Goal: Task Accomplishment & Management: Manage account settings

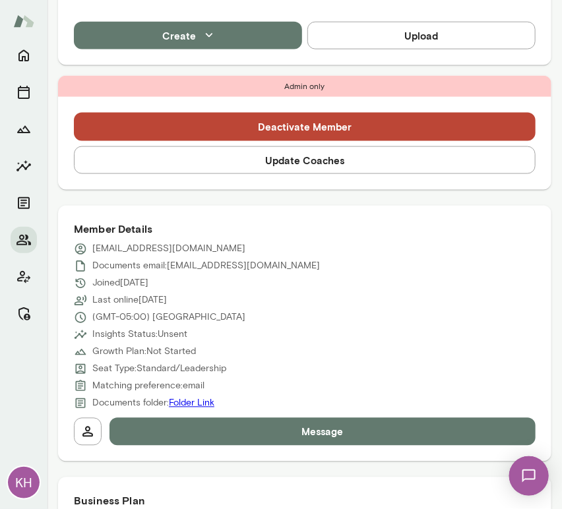
scroll to position [437, 0]
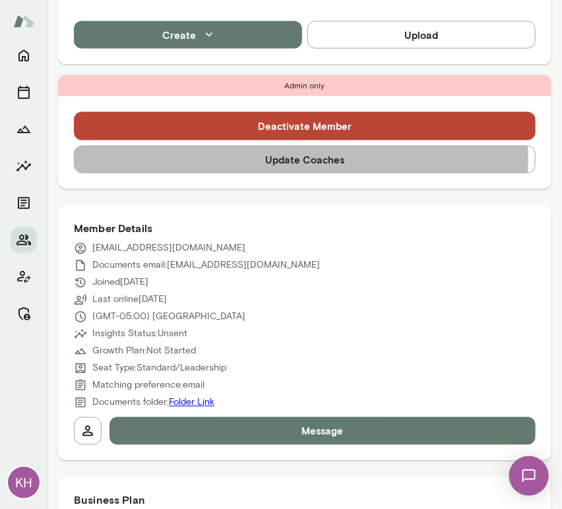
click at [301, 158] on button "Update Coaches" at bounding box center [305, 160] width 462 height 28
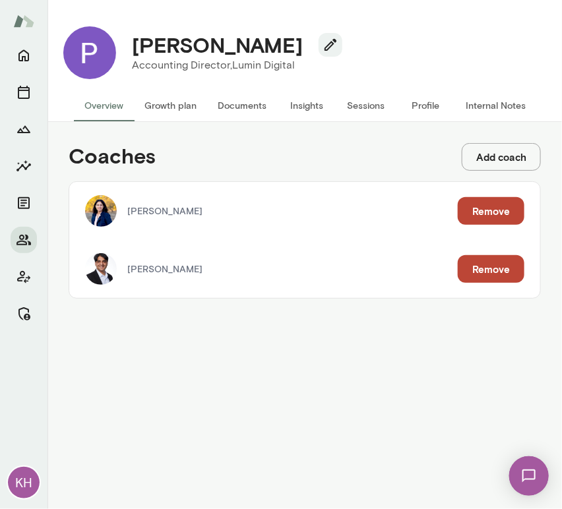
click at [480, 263] on button "Remove" at bounding box center [491, 269] width 67 height 28
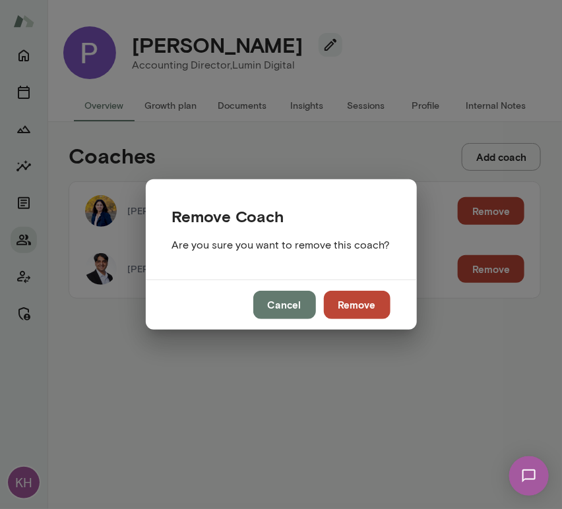
click at [363, 299] on button "Remove" at bounding box center [357, 305] width 67 height 28
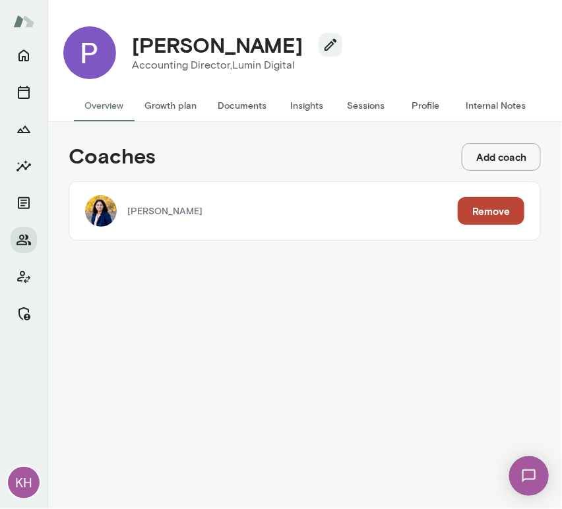
click at [360, 107] on button "Sessions" at bounding box center [365, 106] width 59 height 32
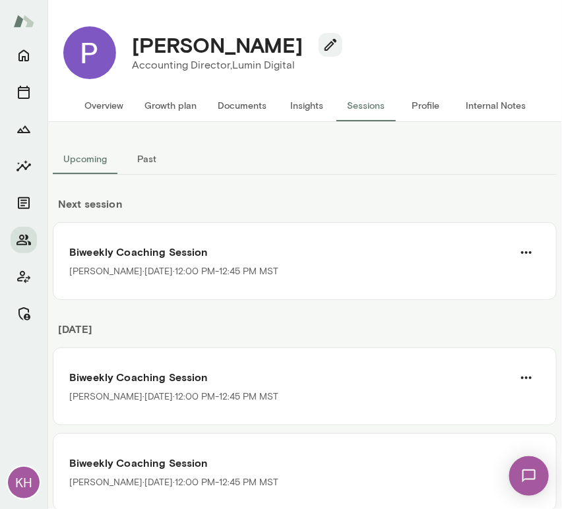
click at [485, 104] on button "Internal Notes" at bounding box center [495, 106] width 81 height 32
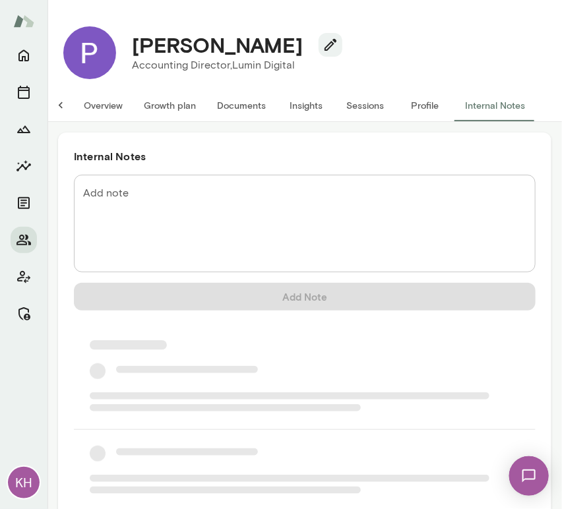
scroll to position [0, 11]
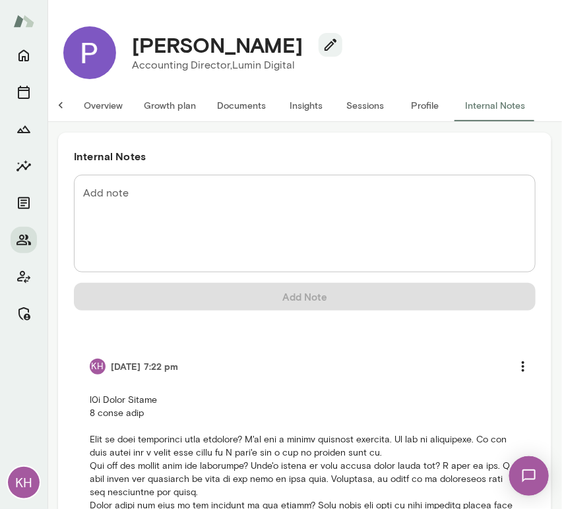
click at [350, 104] on button "Sessions" at bounding box center [365, 106] width 59 height 32
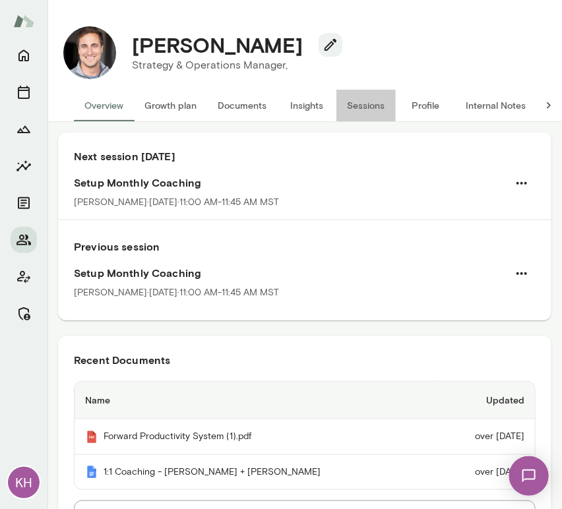
click at [385, 109] on button "Sessions" at bounding box center [365, 106] width 59 height 32
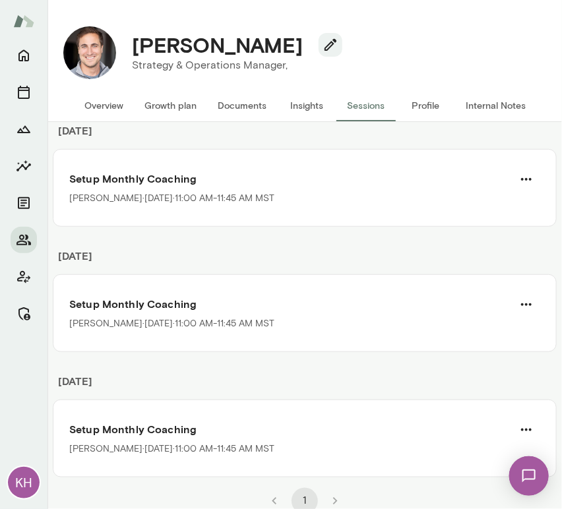
scroll to position [203, 0]
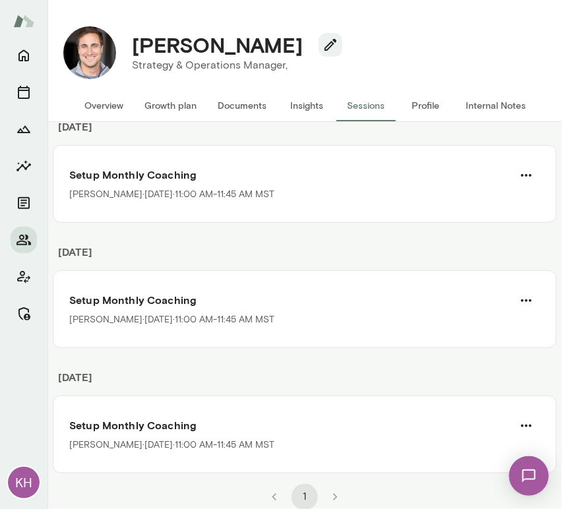
drag, startPoint x: 297, startPoint y: 51, endPoint x: 131, endPoint y: 56, distance: 166.3
click at [131, 56] on div "Taylor Umphreys" at bounding box center [231, 44] width 221 height 25
copy h4 "Taylor Umphreys"
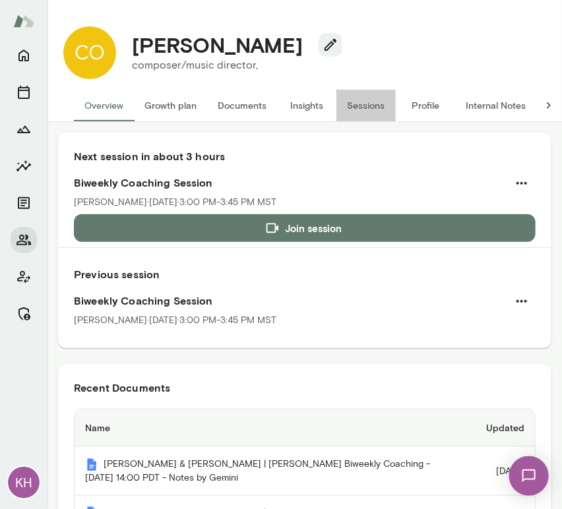
click at [358, 102] on button "Sessions" at bounding box center [365, 106] width 59 height 32
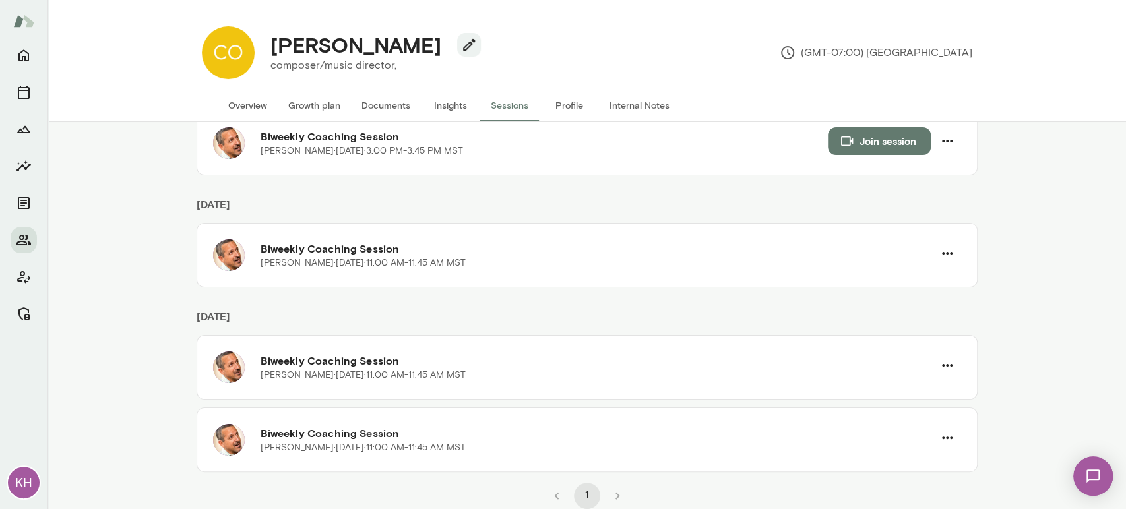
scroll to position [111, 0]
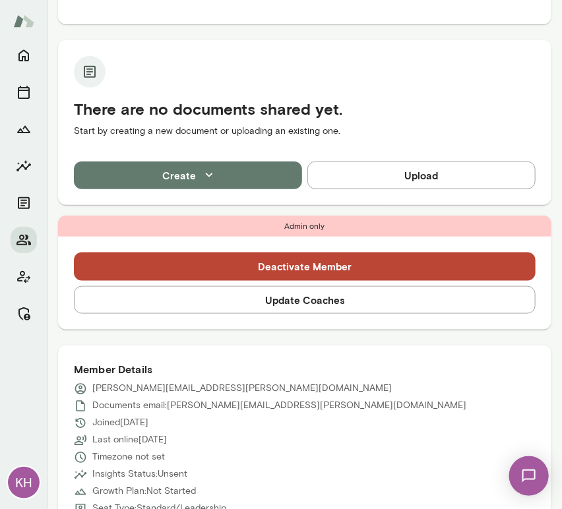
scroll to position [255, 0]
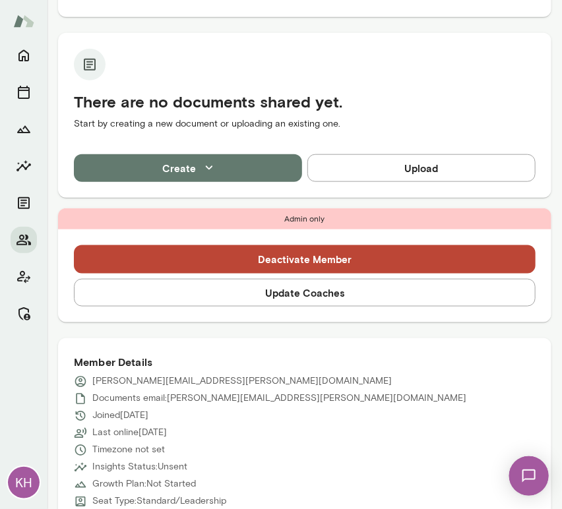
click at [269, 296] on button "Update Coaches" at bounding box center [305, 293] width 462 height 28
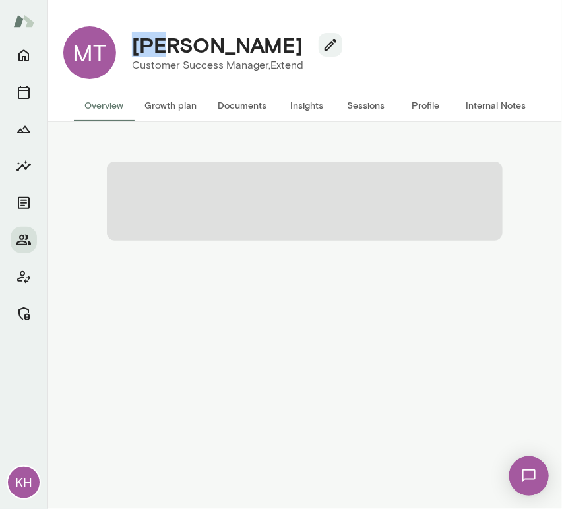
drag, startPoint x: 168, startPoint y: 49, endPoint x: 141, endPoint y: 47, distance: 27.8
click at [141, 47] on h4 "Michael Turner" at bounding box center [217, 44] width 171 height 25
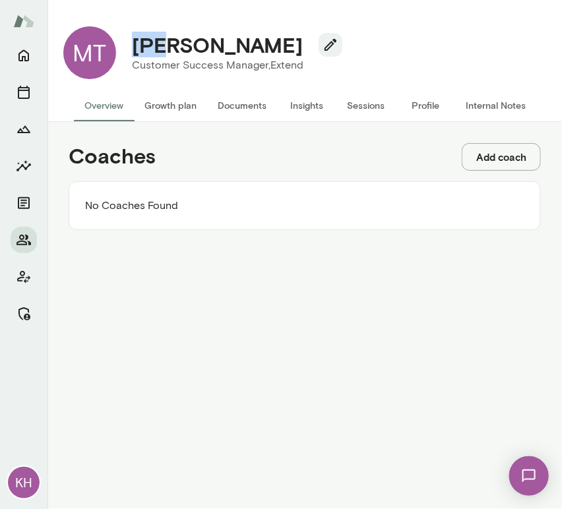
click at [484, 160] on button "Add coach" at bounding box center [501, 157] width 79 height 28
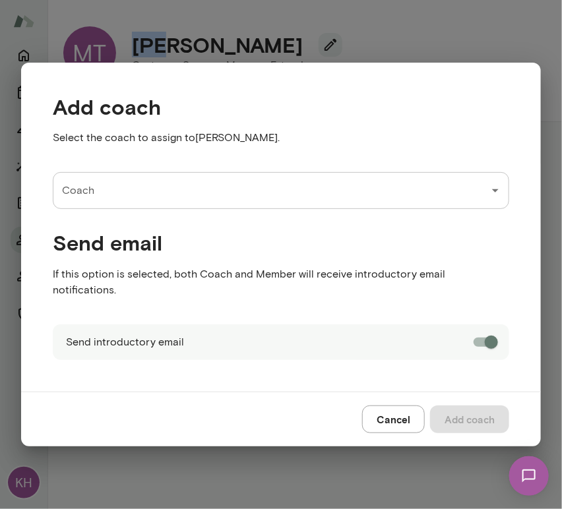
click at [164, 203] on input "Coach" at bounding box center [271, 190] width 425 height 25
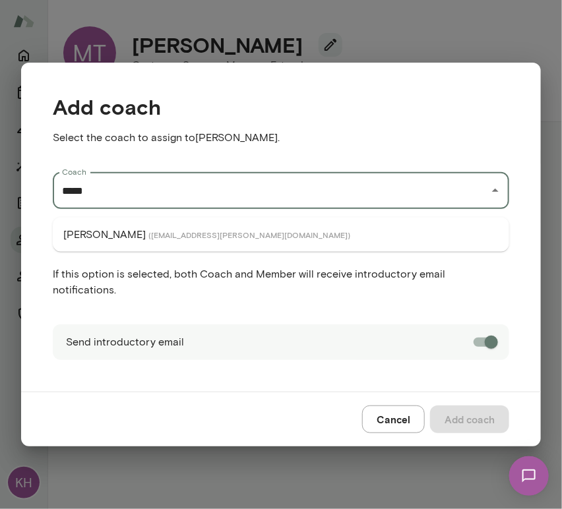
click at [173, 238] on span "( brockmeltzer@mento.co )" at bounding box center [249, 235] width 202 height 11
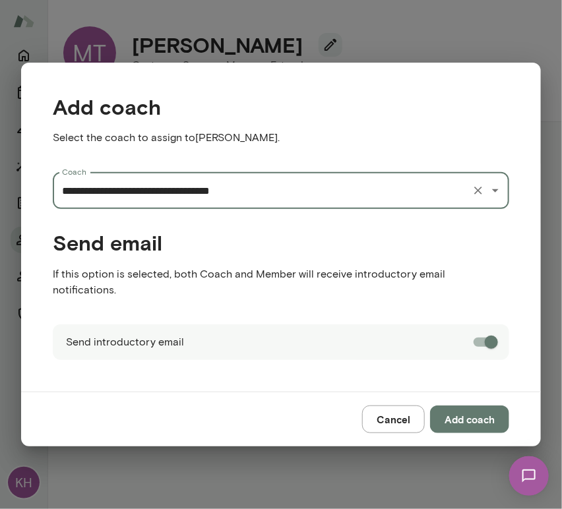
type input "**********"
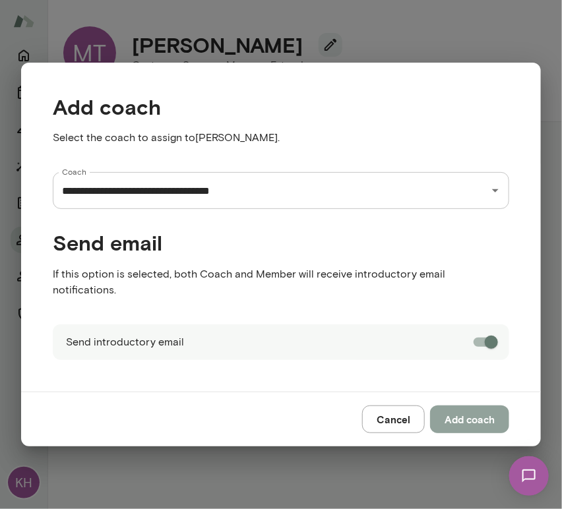
click at [481, 406] on button "Add coach" at bounding box center [469, 420] width 79 height 28
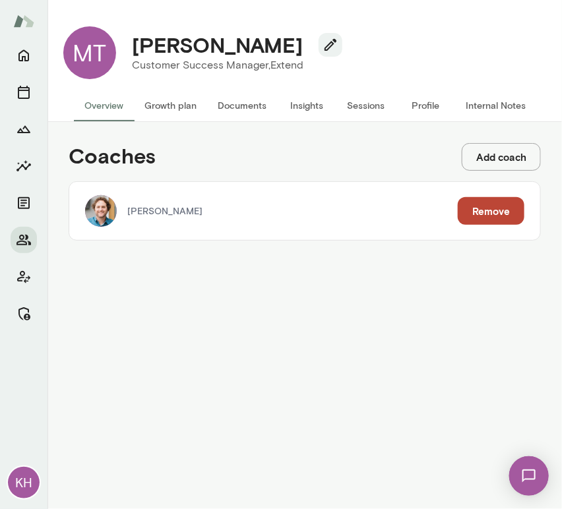
click at [496, 154] on button "Add coach" at bounding box center [501, 157] width 79 height 28
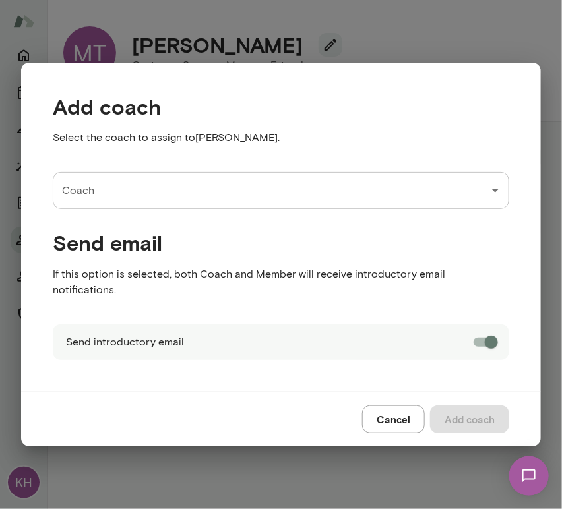
click at [85, 203] on input "Coach" at bounding box center [271, 190] width 425 height 25
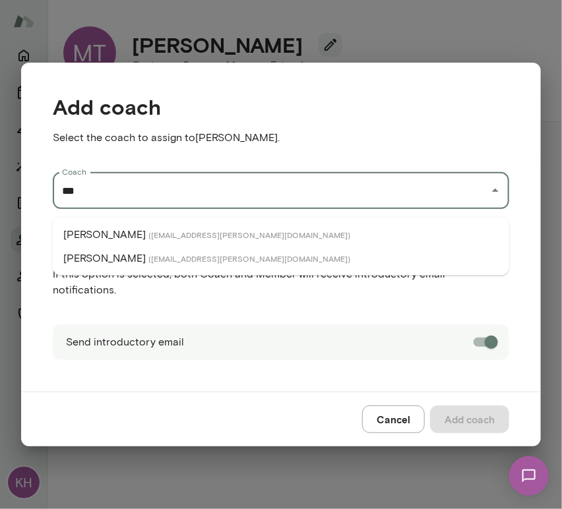
click at [107, 235] on p "Adam Griffin" at bounding box center [104, 235] width 82 height 16
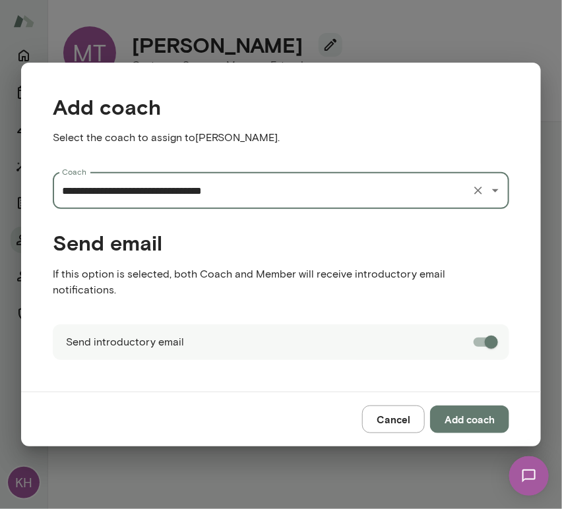
type input "**********"
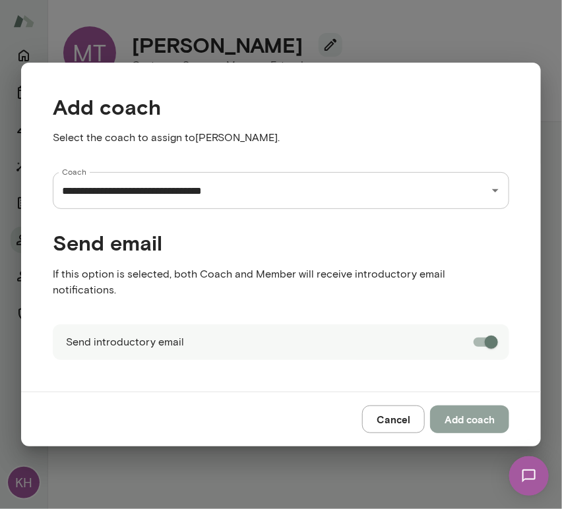
click at [474, 406] on button "Add coach" at bounding box center [469, 420] width 79 height 28
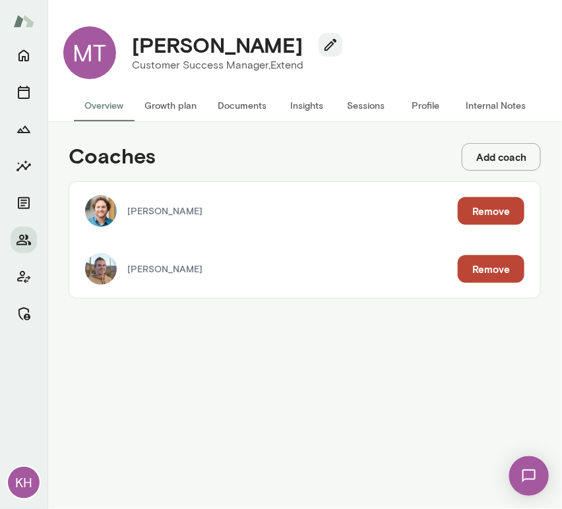
click at [387, 106] on button "Sessions" at bounding box center [365, 106] width 59 height 32
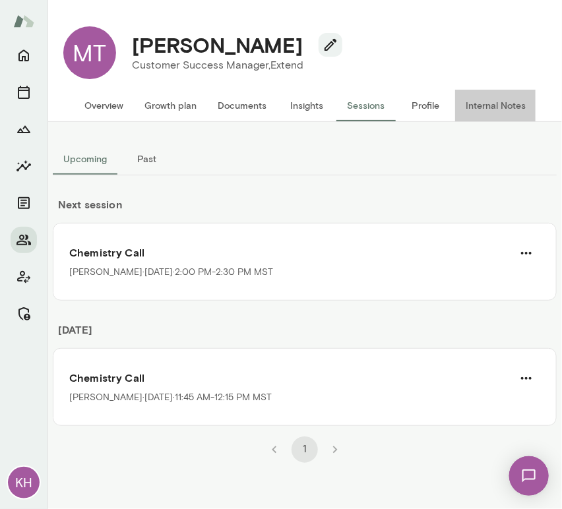
click at [489, 104] on button "Internal Notes" at bounding box center [495, 106] width 81 height 32
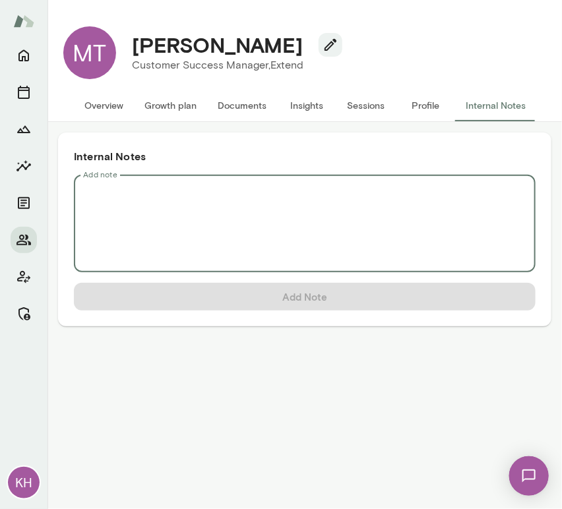
click at [122, 202] on textarea "Add note" at bounding box center [304, 224] width 443 height 76
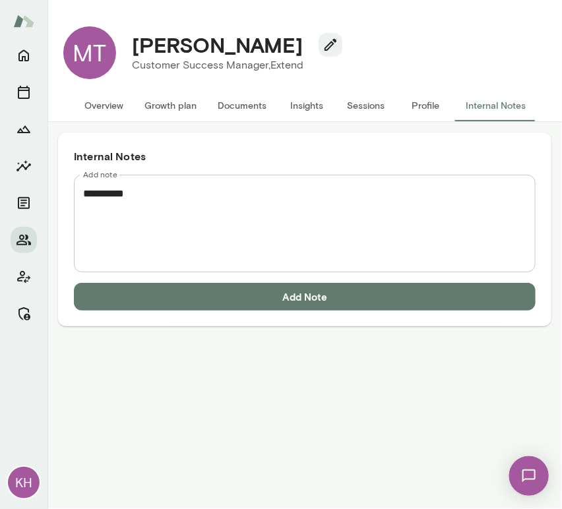
click at [116, 210] on textarea "**********" at bounding box center [304, 224] width 443 height 76
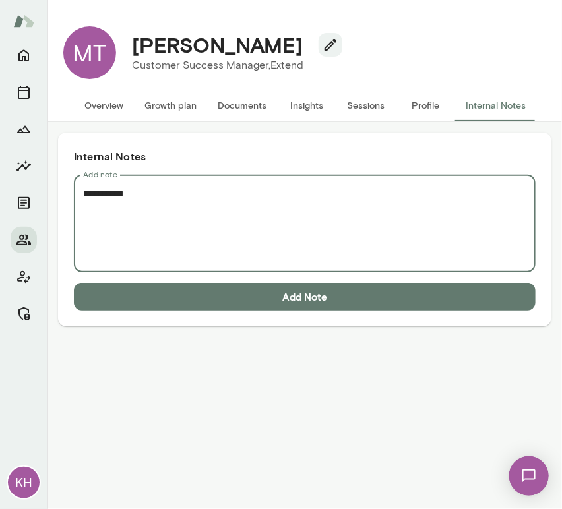
click at [156, 195] on textarea "**********" at bounding box center [304, 224] width 443 height 76
paste textarea "**********"
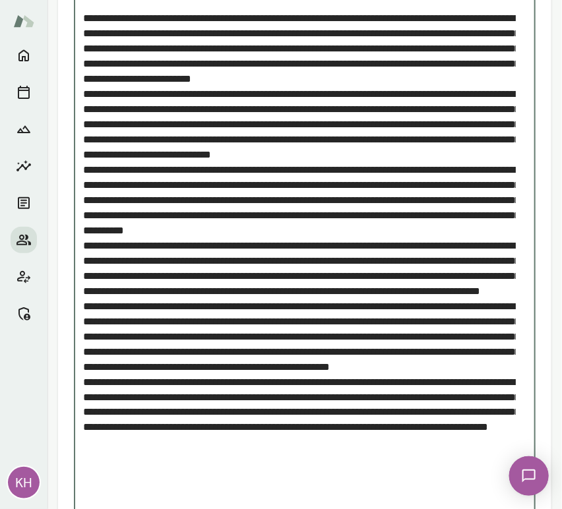
scroll to position [297, 0]
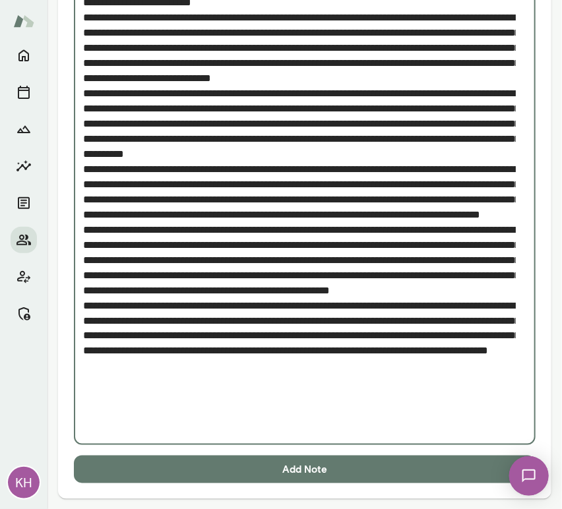
type textarea "**********"
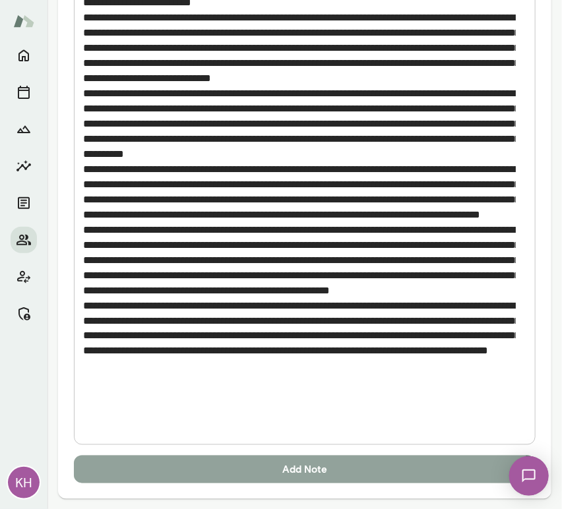
click at [177, 472] on button "Add Note" at bounding box center [305, 470] width 462 height 28
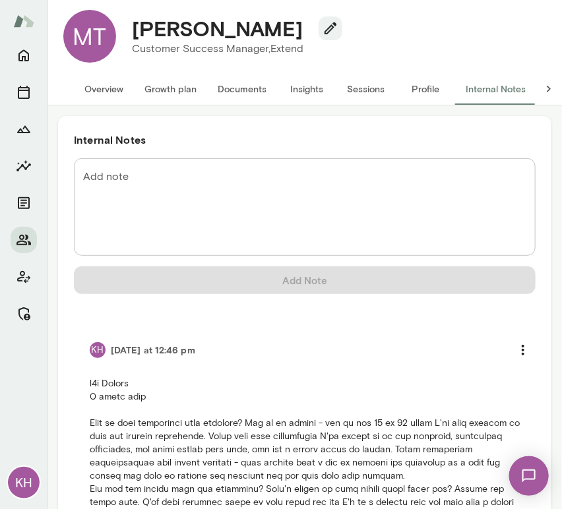
scroll to position [0, 0]
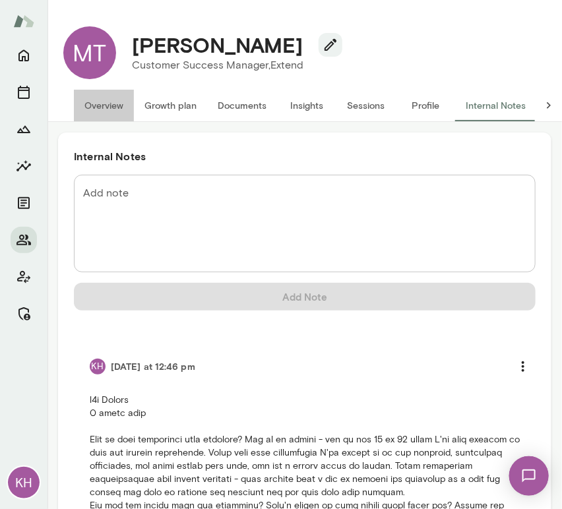
click at [94, 105] on button "Overview" at bounding box center [104, 106] width 60 height 32
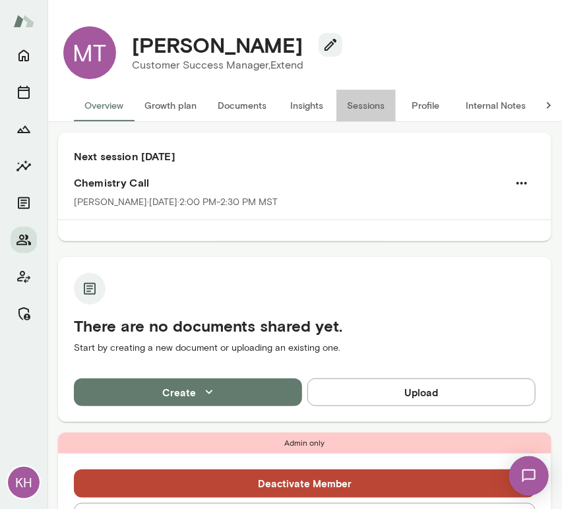
click at [372, 104] on button "Sessions" at bounding box center [365, 106] width 59 height 32
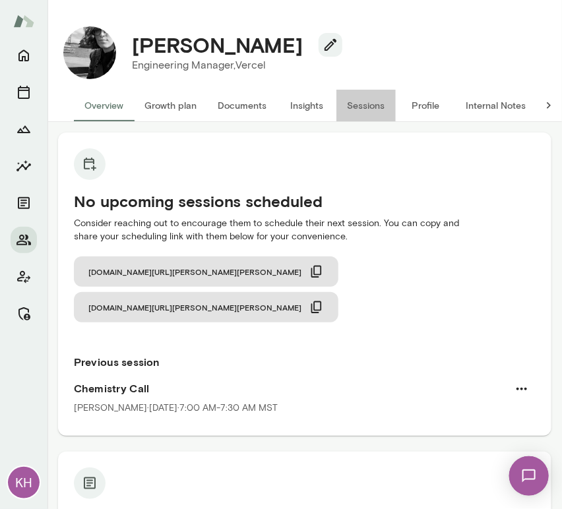
click at [370, 106] on button "Sessions" at bounding box center [365, 106] width 59 height 32
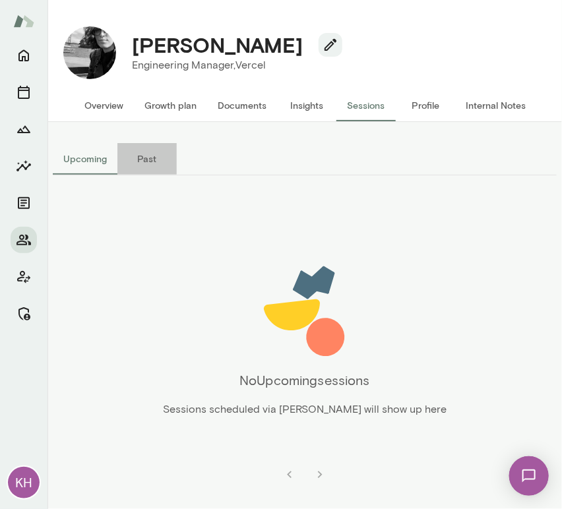
click at [142, 160] on button "Past" at bounding box center [146, 159] width 59 height 32
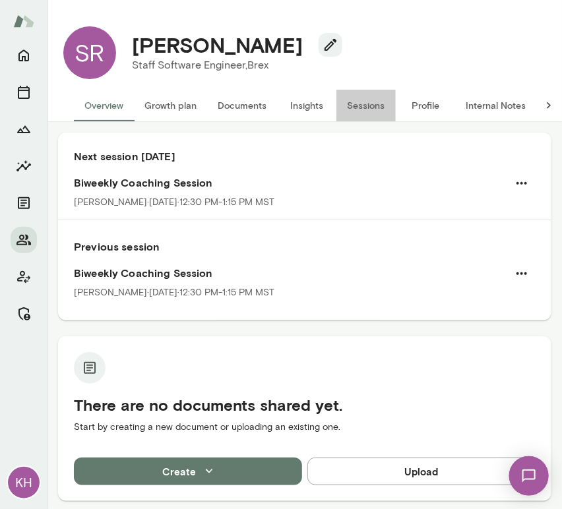
click at [358, 108] on button "Sessions" at bounding box center [365, 106] width 59 height 32
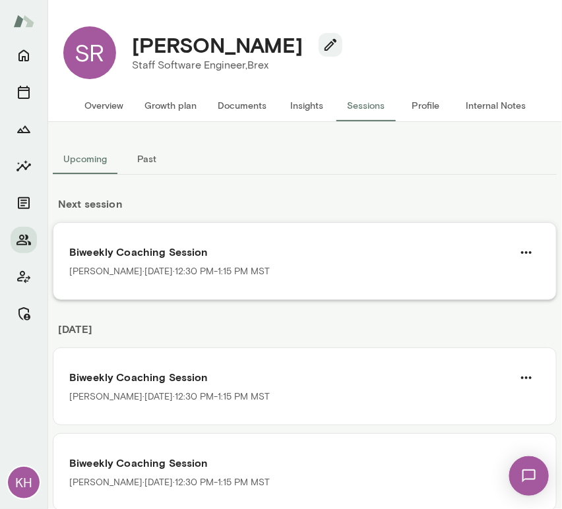
scroll to position [211, 0]
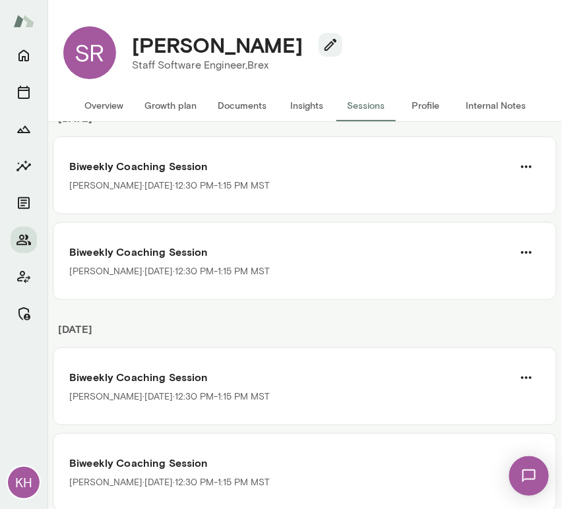
click at [98, 109] on button "Overview" at bounding box center [104, 106] width 60 height 32
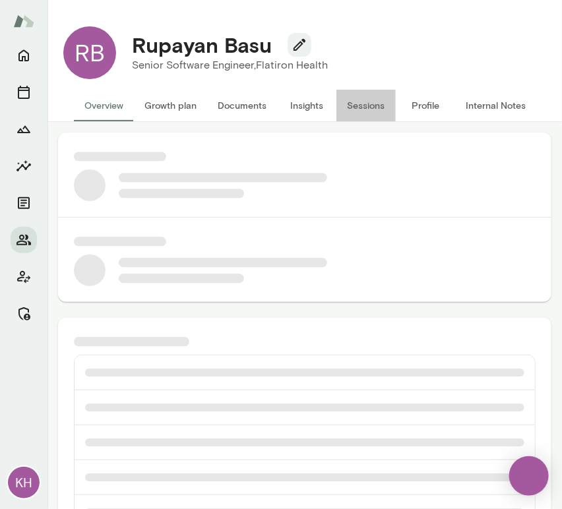
click at [356, 106] on button "Sessions" at bounding box center [365, 106] width 59 height 32
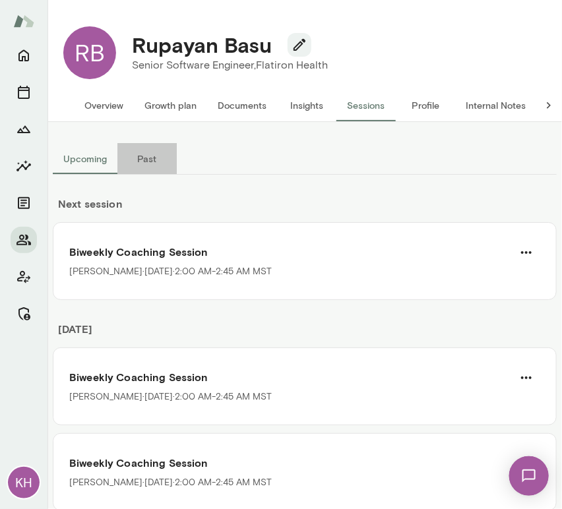
click at [146, 161] on button "Past" at bounding box center [146, 159] width 59 height 32
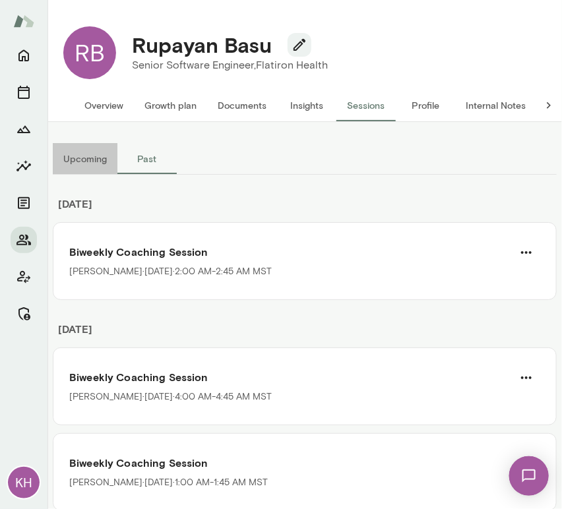
click at [92, 159] on button "Upcoming" at bounding box center [85, 159] width 65 height 32
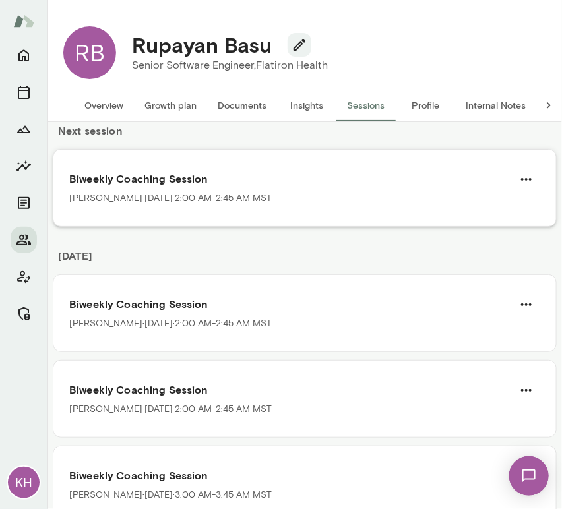
scroll to position [74, 0]
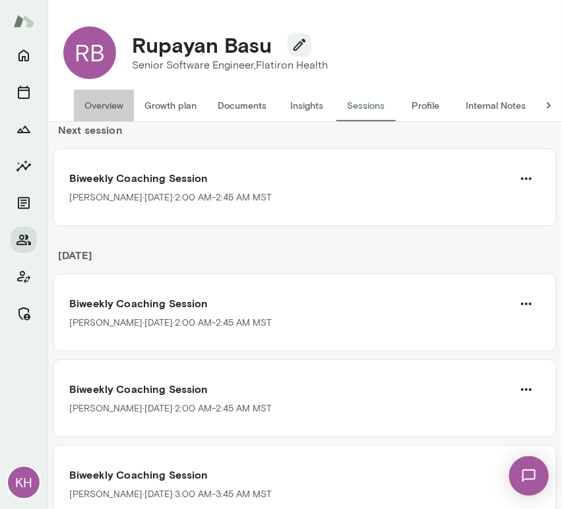
click at [109, 106] on button "Overview" at bounding box center [104, 106] width 60 height 32
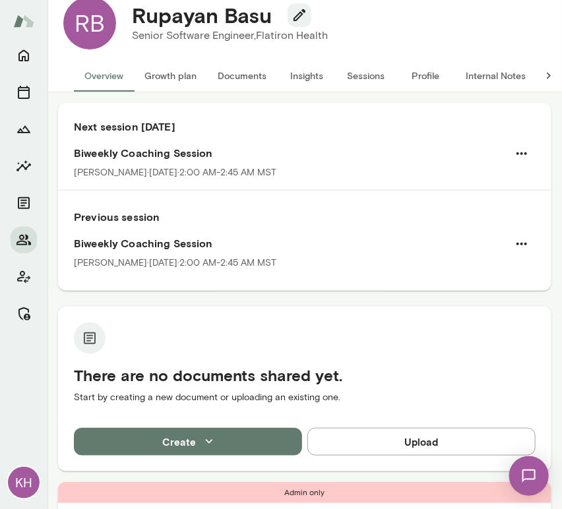
scroll to position [31, 0]
